Goal: Task Accomplishment & Management: Complete application form

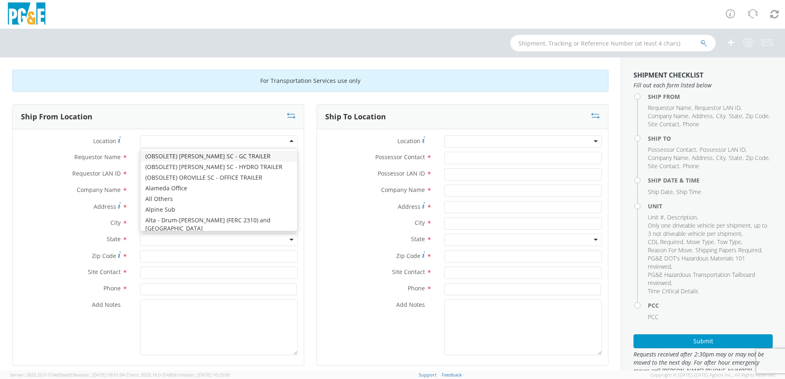
click at [216, 141] on div at bounding box center [219, 141] width 158 height 12
type input "hay"
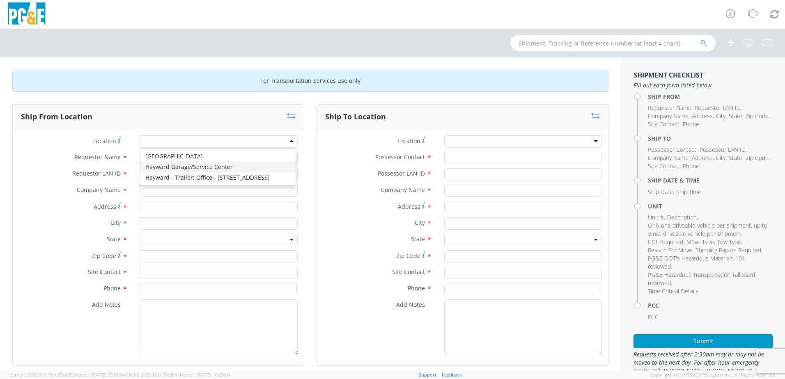
type input "PG&E"
type input "24300 Clawiter Rd"
type input "Hayward"
type input "94545"
type input "[PHONE_NUMBER]"
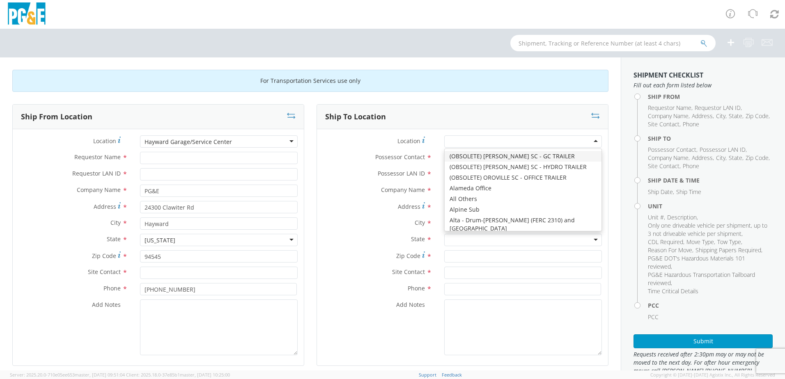
click at [513, 136] on div at bounding box center [523, 141] width 158 height 12
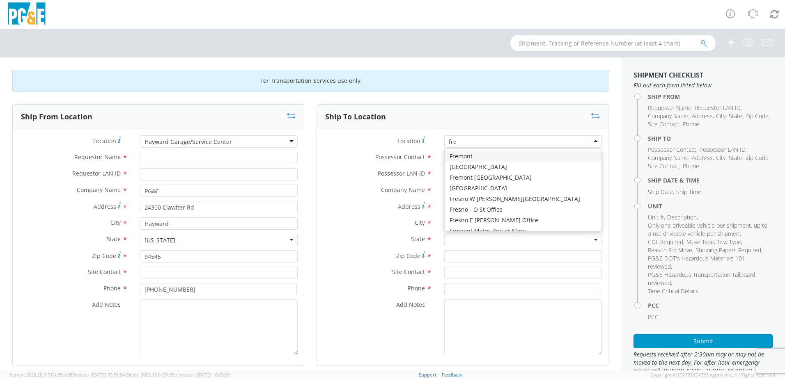
type input "frem"
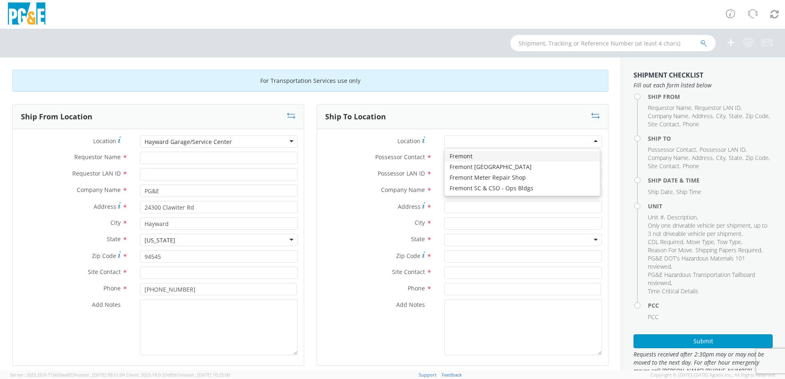
type input "PG&E"
type input "[STREET_ADDRESS][PERSON_NAME]"
type input "Fremont"
type input "94538"
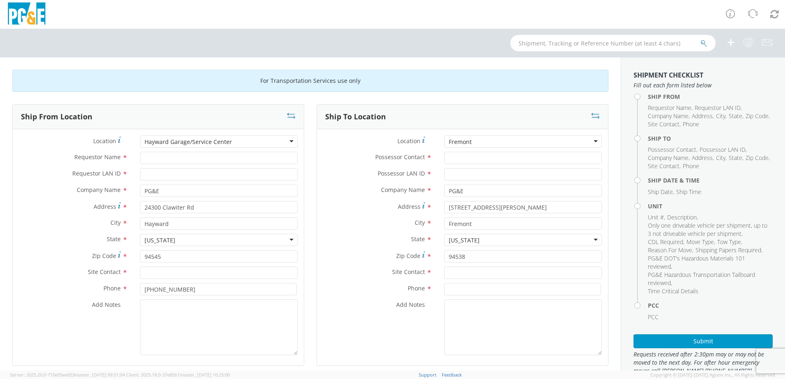
click at [497, 141] on div "Fremont" at bounding box center [523, 141] width 158 height 12
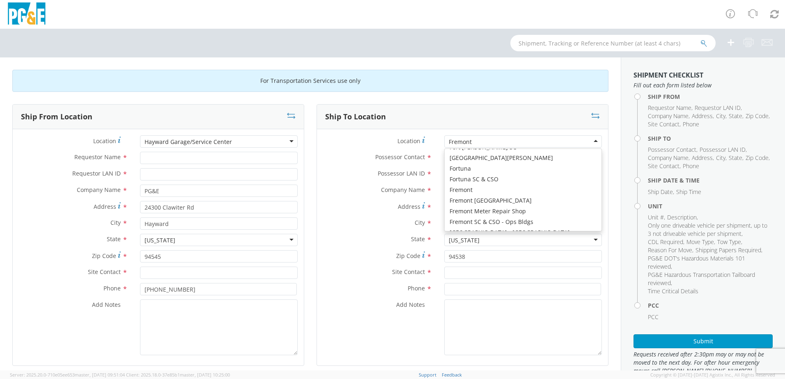
scroll to position [1363, 0]
type input "[STREET_ADDRESS]"
type input "FREMONT"
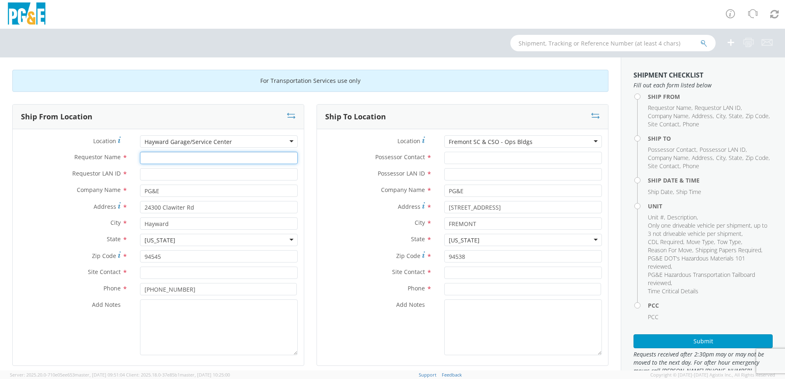
click at [176, 158] on input "Requestor Name *" at bounding box center [219, 158] width 158 height 12
type input "[PERSON_NAME]"
type input "r0m2"
drag, startPoint x: 191, startPoint y: 159, endPoint x: 132, endPoint y: 162, distance: 59.1
click at [127, 161] on div "Requestor Name * [PERSON_NAME]" at bounding box center [158, 158] width 291 height 12
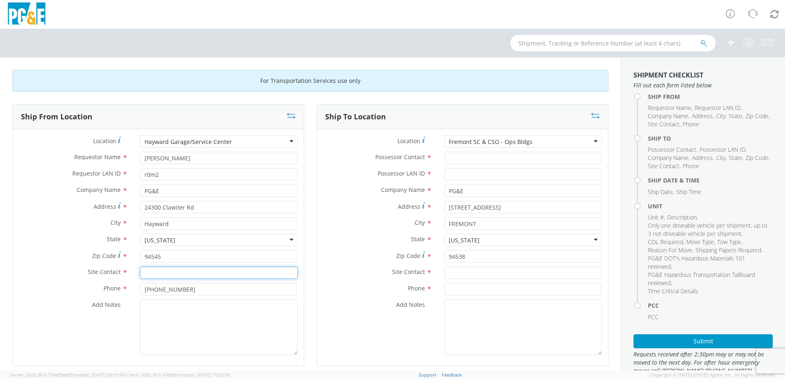
click at [163, 274] on input "text" at bounding box center [219, 273] width 158 height 12
paste input "[PERSON_NAME]"
type input "[PERSON_NAME]"
click at [483, 158] on input "Possessor Contact *" at bounding box center [523, 158] width 158 height 12
type input "[PERSON_NAME]"
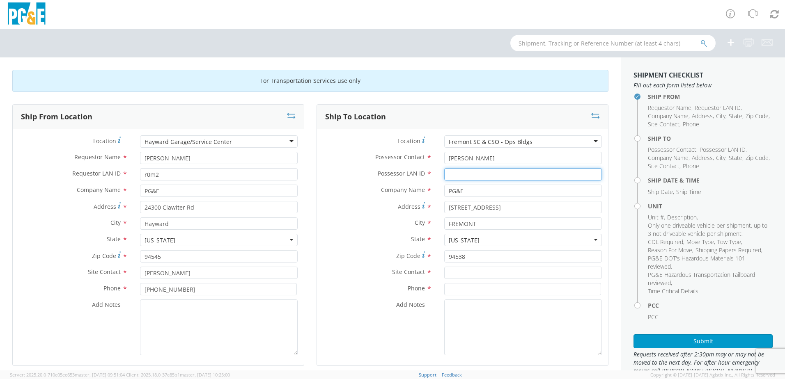
click at [503, 173] on input "Possessor LAN ID *" at bounding box center [523, 174] width 158 height 12
type input "jwk9"
drag, startPoint x: 501, startPoint y: 159, endPoint x: 464, endPoint y: 155, distance: 37.2
click at [439, 163] on div "[PERSON_NAME]" at bounding box center [523, 158] width 170 height 12
click at [466, 274] on input "text" at bounding box center [523, 273] width 158 height 12
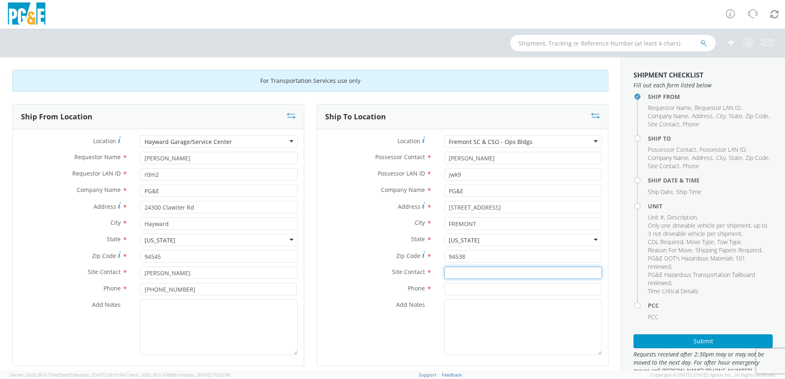
paste input "[PERSON_NAME]"
type input "[PERSON_NAME]"
click at [495, 289] on input at bounding box center [522, 289] width 157 height 12
type input "[PHONE_NUMBER]"
click at [330, 287] on label "Phone *" at bounding box center [377, 288] width 121 height 11
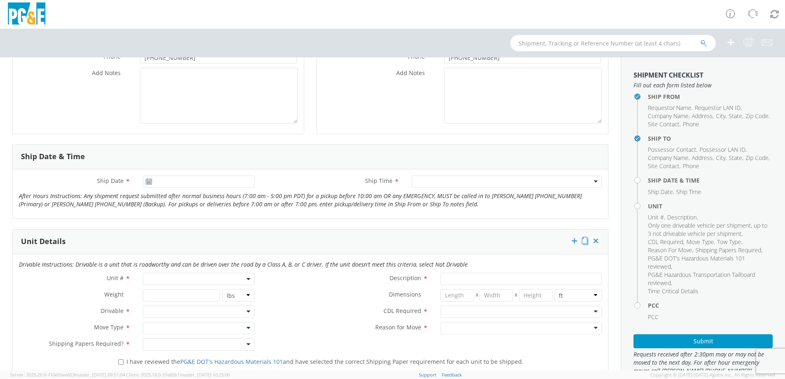
scroll to position [246, 0]
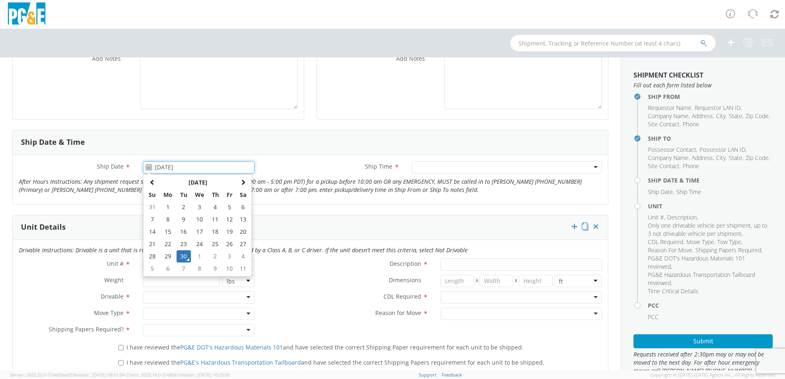
click at [204, 169] on input "[DATE]" at bounding box center [199, 167] width 112 height 12
click at [199, 257] on td "1" at bounding box center [199, 256] width 17 height 12
type input "[DATE]"
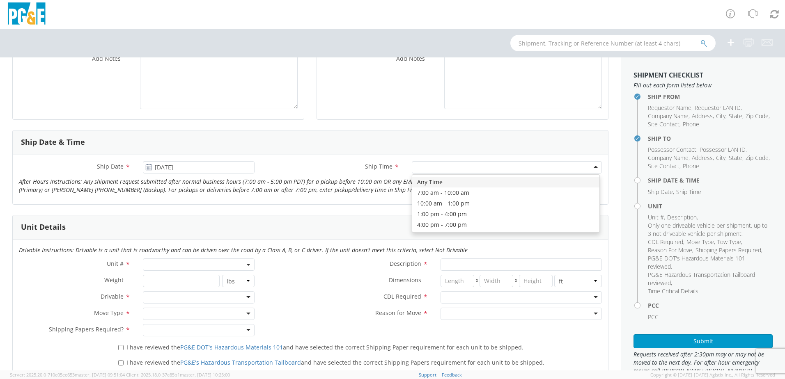
click at [463, 170] on div at bounding box center [507, 167] width 190 height 12
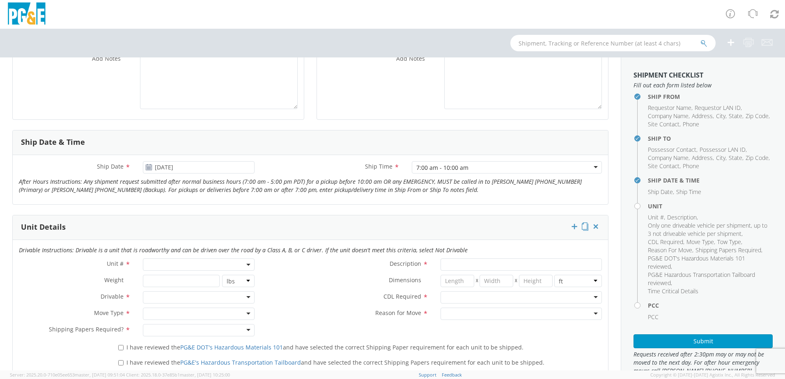
click at [200, 265] on span at bounding box center [199, 265] width 112 height 12
click at [206, 282] on input "search" at bounding box center [198, 278] width 106 height 12
type input "b31123"
type input "PICKUP; 3/4T 4X4"
type input "9500"
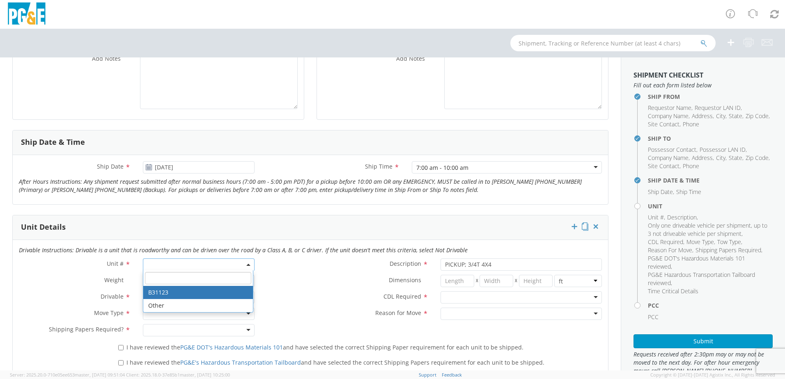
select select "B31123"
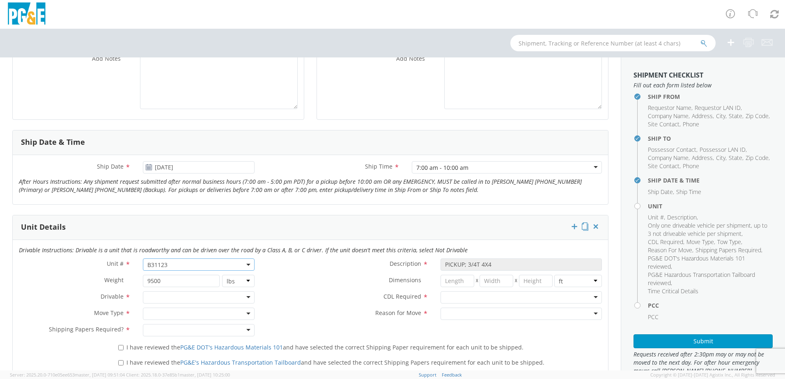
click at [202, 299] on div at bounding box center [199, 297] width 112 height 12
click at [199, 312] on div at bounding box center [199, 314] width 112 height 12
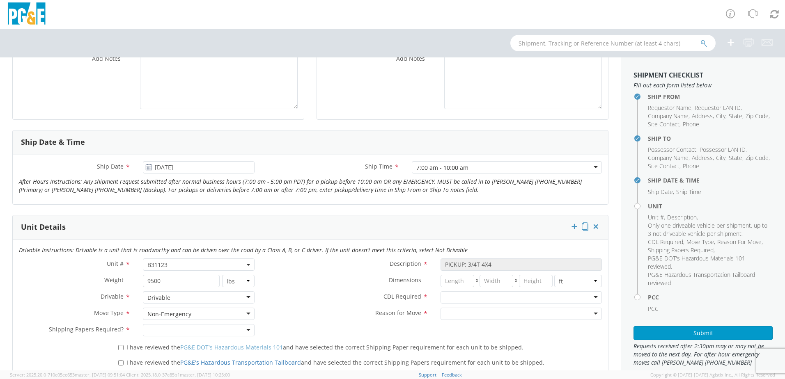
drag, startPoint x: 194, startPoint y: 361, endPoint x: 197, endPoint y: 351, distance: 10.8
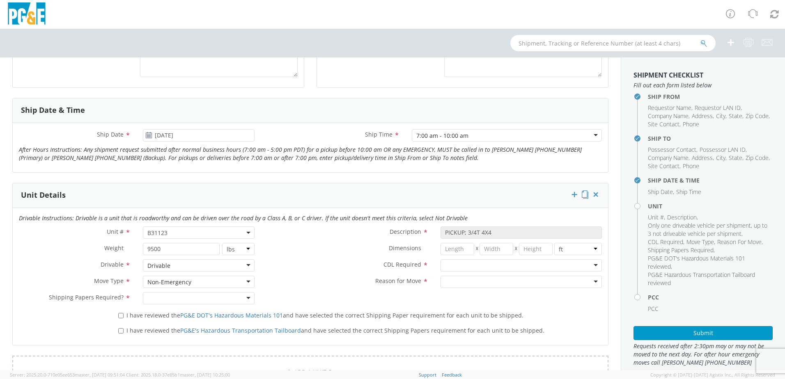
scroll to position [369, 0]
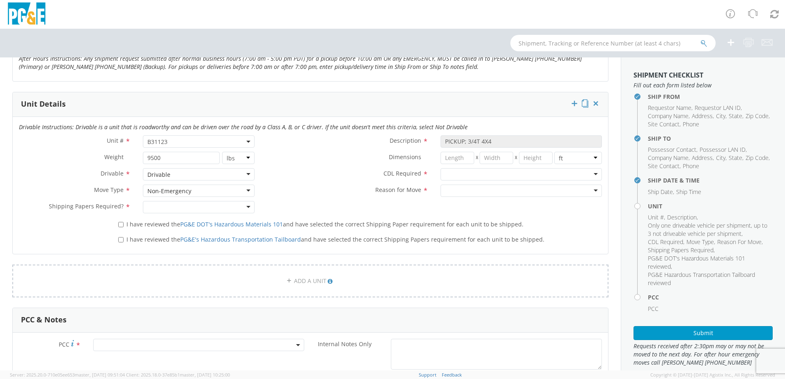
click at [208, 208] on div at bounding box center [199, 207] width 112 height 12
drag, startPoint x: 206, startPoint y: 224, endPoint x: 188, endPoint y: 224, distance: 18.5
click at [121, 223] on input "I have reviewed the PG&E DOT's Hazardous Materials 101 and have selected the co…" at bounding box center [120, 224] width 5 height 5
checkbox input "true"
click at [119, 239] on input "I have reviewed the PG&E's Hazardous Transportation Tailboard and have selected…" at bounding box center [120, 239] width 5 height 5
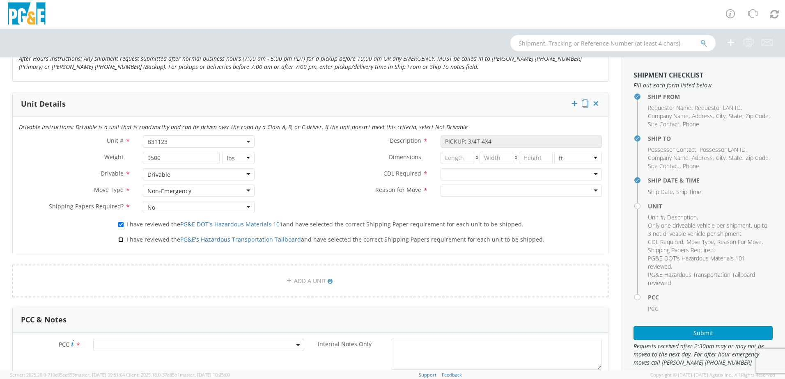
checkbox input "true"
click at [466, 175] on div at bounding box center [520, 174] width 161 height 12
click at [466, 192] on div at bounding box center [520, 191] width 161 height 12
click at [369, 202] on div "Unit # * B31123 B31123 Description * PICKUP; 3/4T 4X4 Weight * 9500 lbs kgs Dim…" at bounding box center [310, 176] width 595 height 82
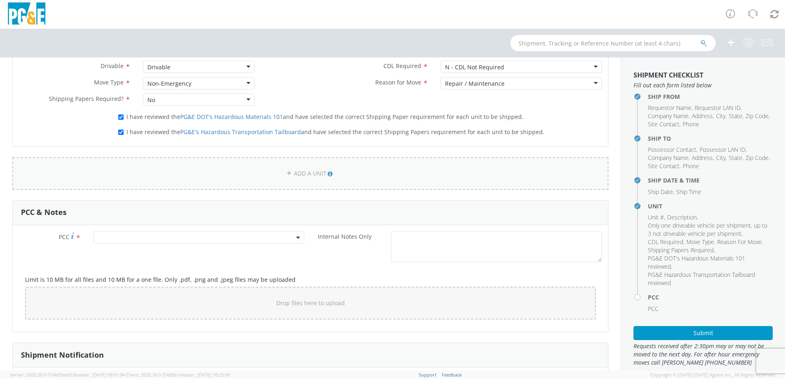
scroll to position [492, 0]
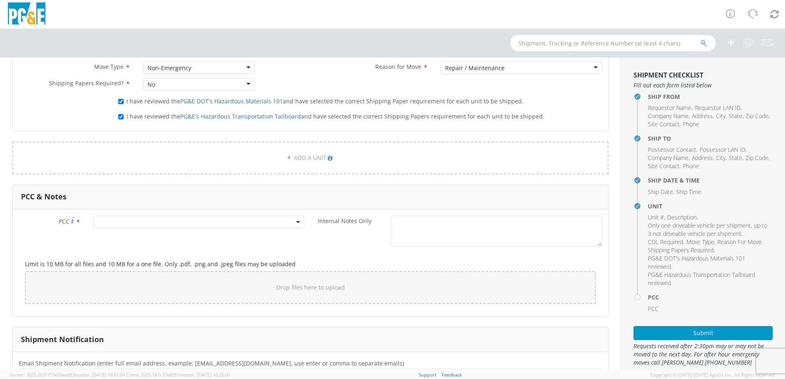
click at [227, 219] on span at bounding box center [198, 222] width 211 height 12
click at [206, 236] on input "number" at bounding box center [197, 235] width 204 height 12
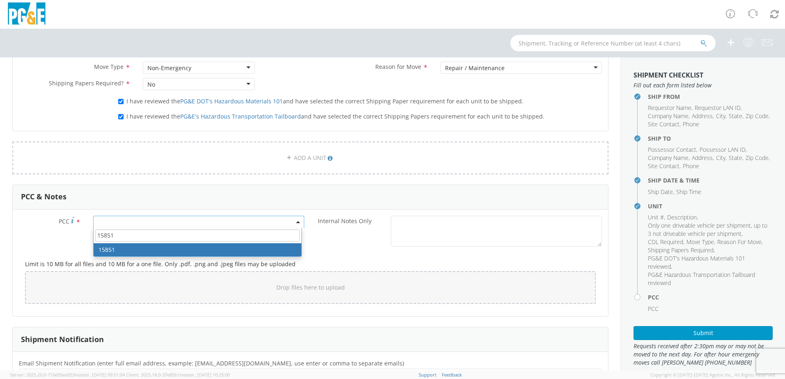
type input "15851"
select select "15851"
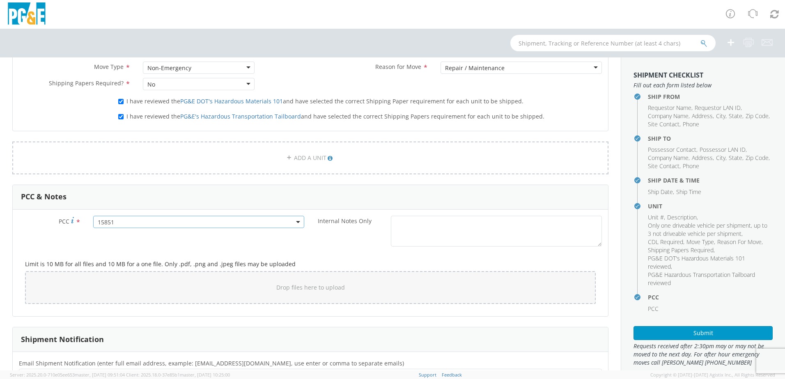
click at [337, 245] on div "Internal Notes Only *" at bounding box center [459, 231] width 298 height 31
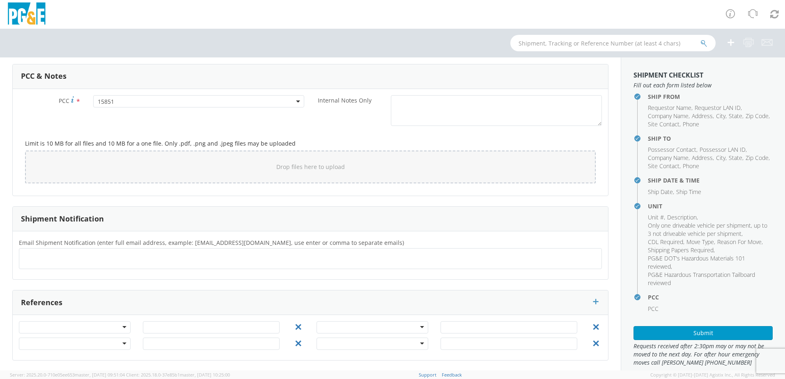
scroll to position [614, 0]
click at [146, 256] on ul at bounding box center [310, 259] width 575 height 14
type input "[EMAIL_ADDRESS][DOMAIN_NAME]"
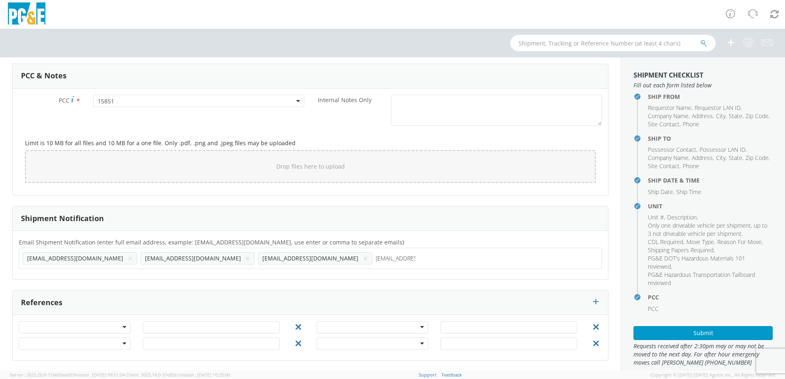
type input "[EMAIL_ADDRESS][DOMAIN_NAME]"
click at [343, 261] on ul "[EMAIL_ADDRESS][DOMAIN_NAME] × [EMAIL_ADDRESS][DOMAIN_NAME] × [EMAIL_ADDRESS][D…" at bounding box center [310, 259] width 575 height 14
type input "[EMAIL_ADDRESS][DOMAIN_NAME]"
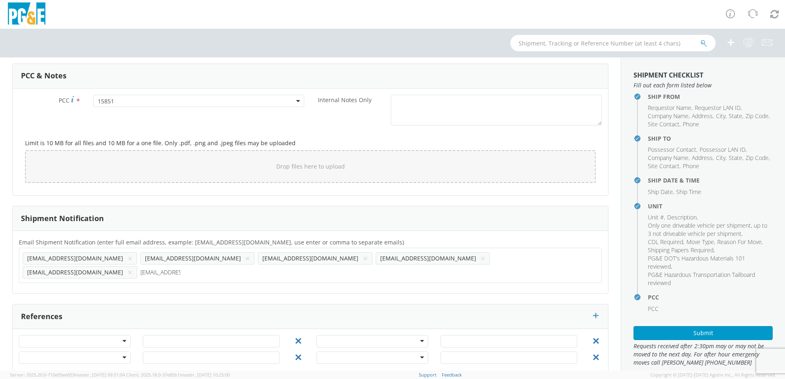
type input "[EMAIL_ADDRESS][DOMAIN_NAME]"
click at [472, 259] on ul "[EMAIL_ADDRESS][DOMAIN_NAME] × [EMAIL_ADDRESS][DOMAIN_NAME] × [EMAIL_ADDRESS][D…" at bounding box center [310, 266] width 575 height 28
type input "[EMAIL_ADDRESS][DOMAIN_NAME]"
click at [593, 236] on div "Email Shipment Notification (enter full email address, example: [EMAIL_ADDRESS]…" at bounding box center [310, 262] width 595 height 62
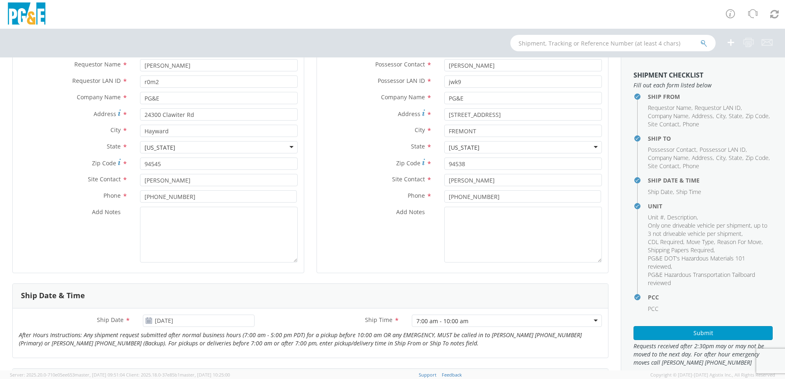
scroll to position [0, 0]
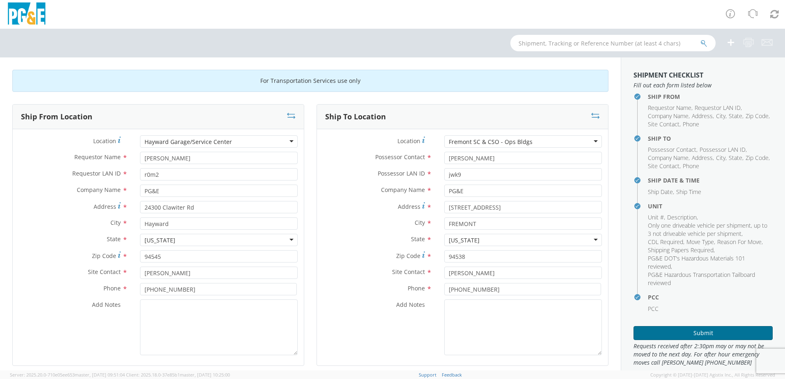
click at [695, 331] on button "Submit" at bounding box center [702, 333] width 139 height 14
